Goal: Task Accomplishment & Management: Manage account settings

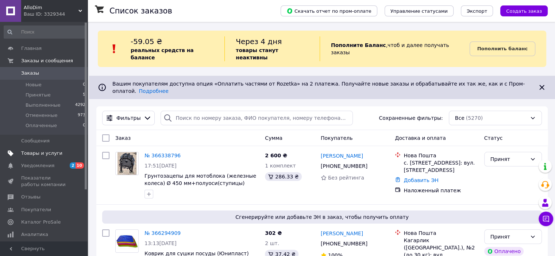
click at [40, 155] on span "Товары и услуги" at bounding box center [41, 153] width 41 height 7
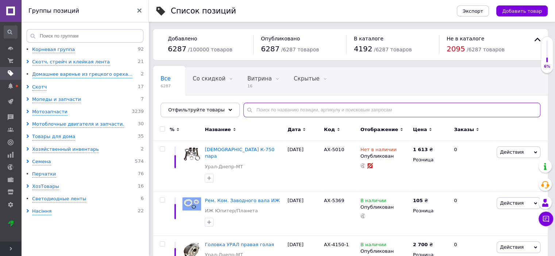
click at [251, 109] on input "text" at bounding box center [391, 110] width 297 height 15
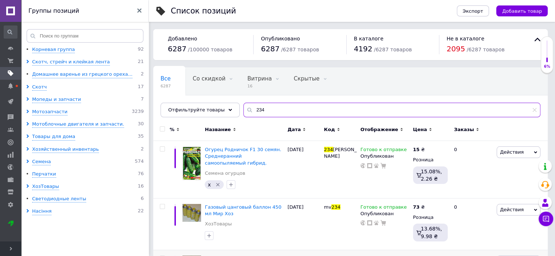
type input "234"
